Goal: Find specific page/section

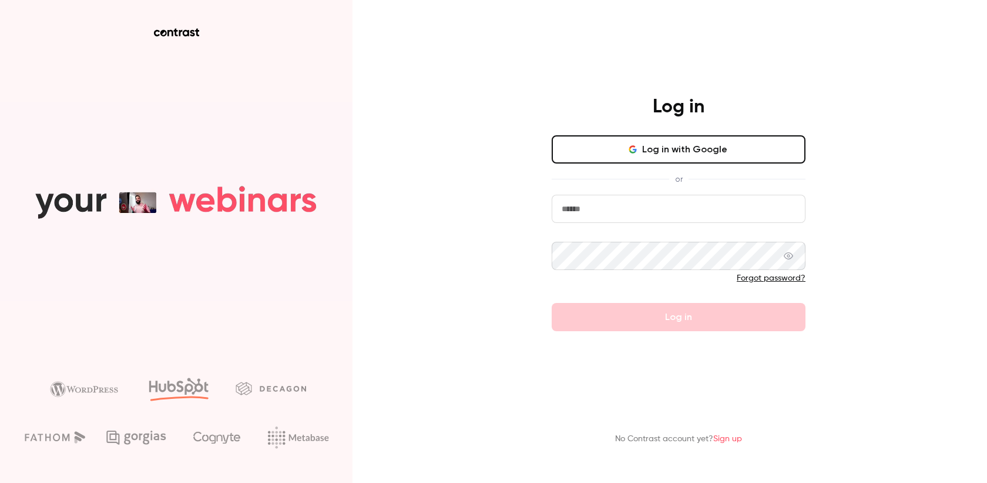
type input "**********"
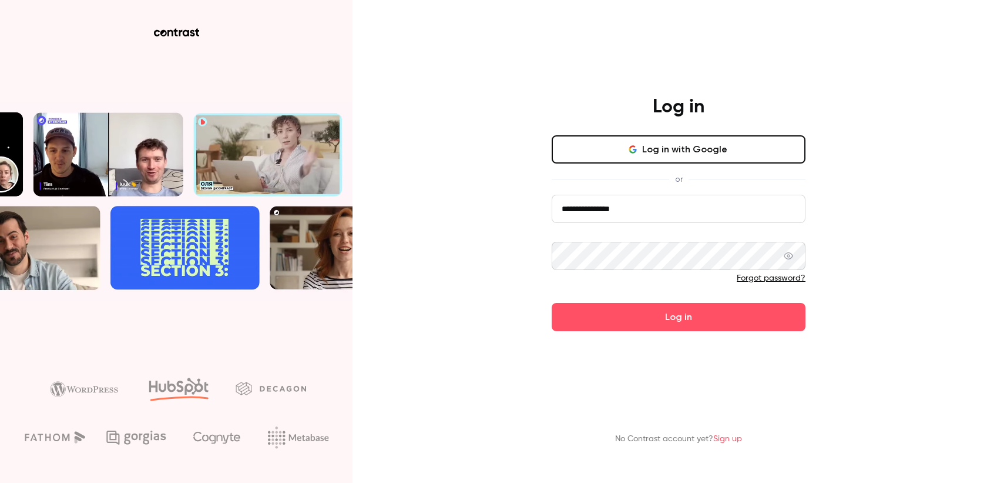
click at [621, 209] on input "**********" at bounding box center [679, 209] width 254 height 28
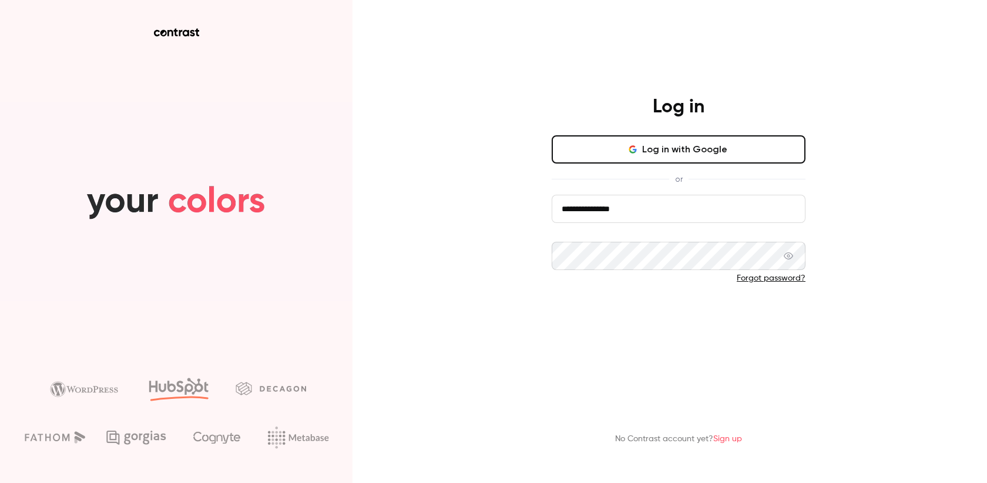
click at [632, 314] on button "Log in" at bounding box center [679, 317] width 254 height 28
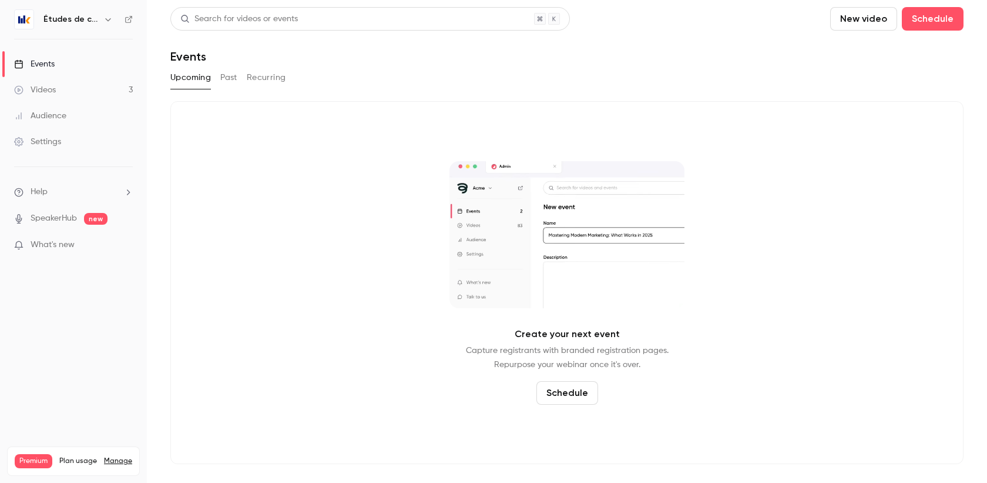
click at [88, 82] on link "Videos 3" at bounding box center [73, 90] width 147 height 26
